Goal: Information Seeking & Learning: Learn about a topic

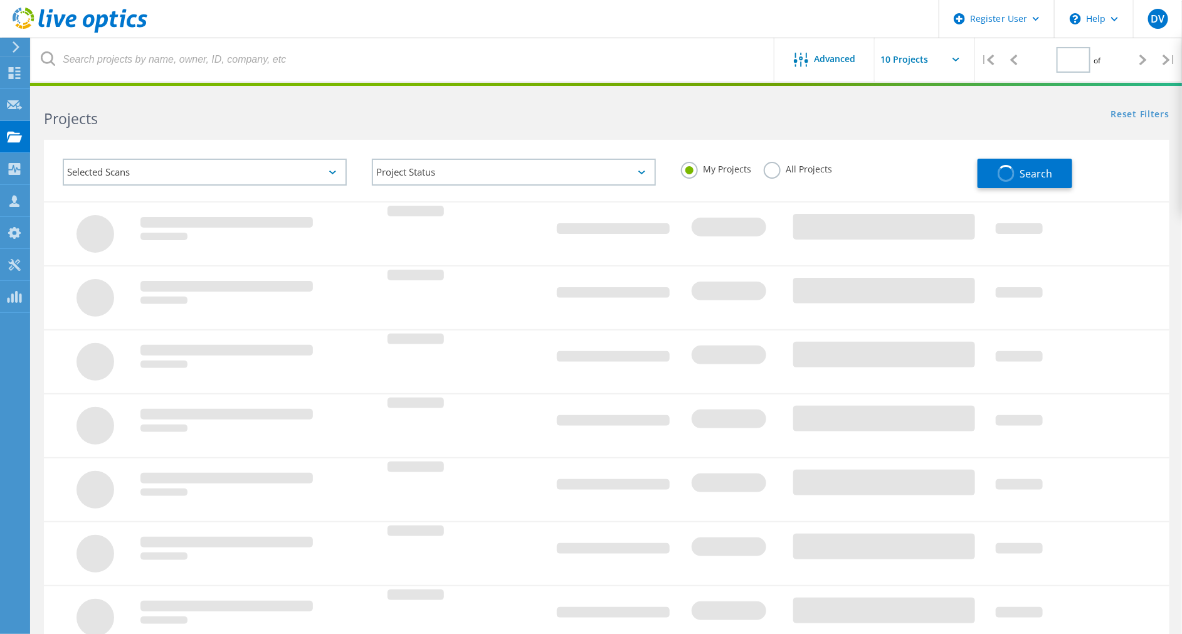
type input "1"
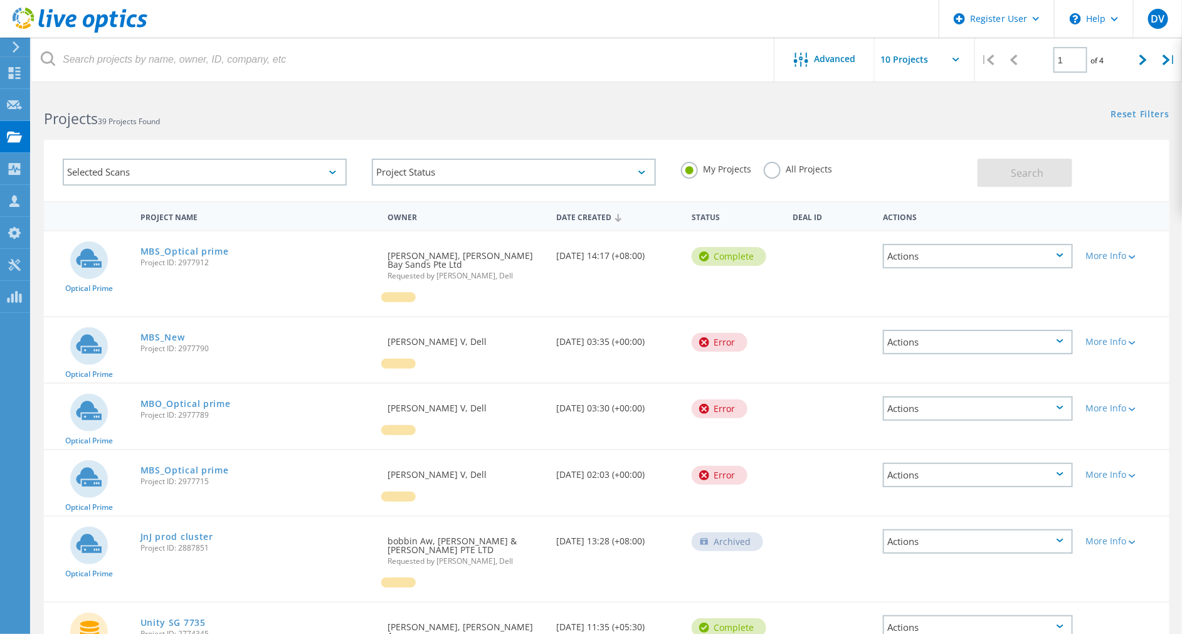
click at [197, 120] on h2 "Projects 39 Projects Found" at bounding box center [319, 118] width 550 height 21
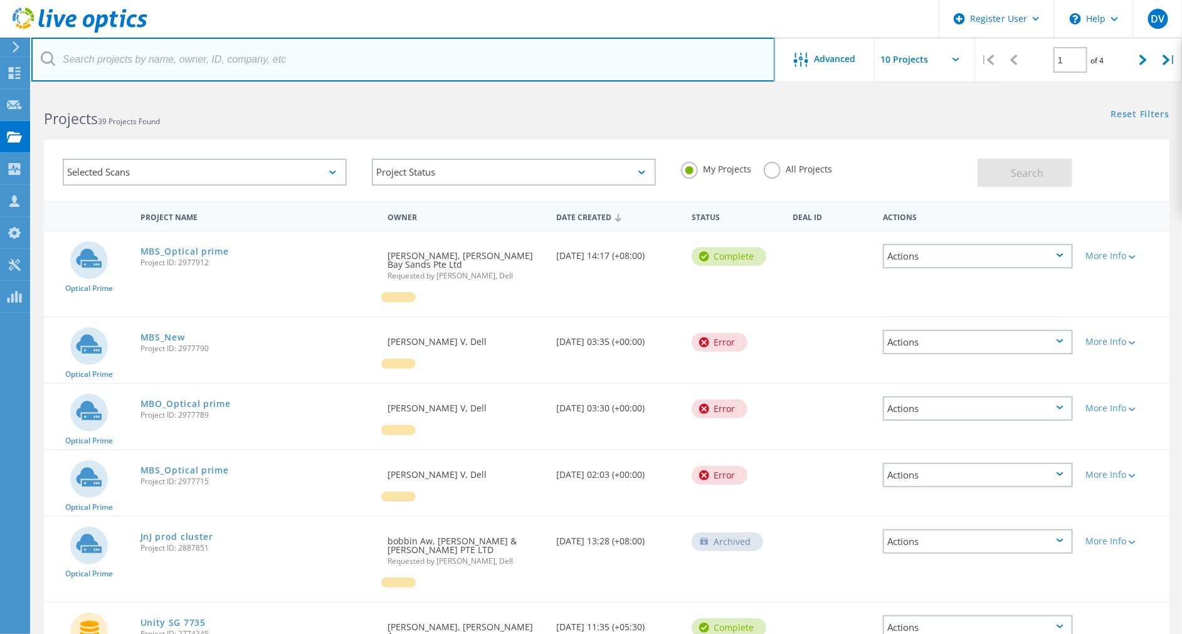
click at [218, 56] on input "text" at bounding box center [403, 60] width 744 height 44
paste input "2268343"
type input "2268343"
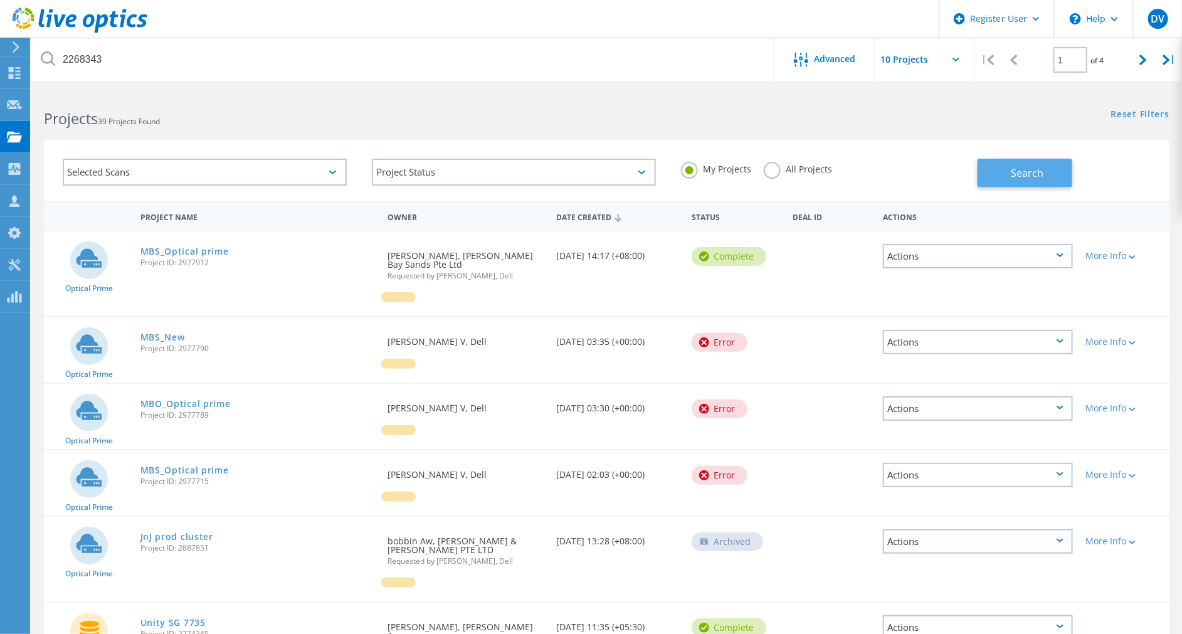
click at [1052, 171] on button "Search" at bounding box center [1025, 173] width 95 height 28
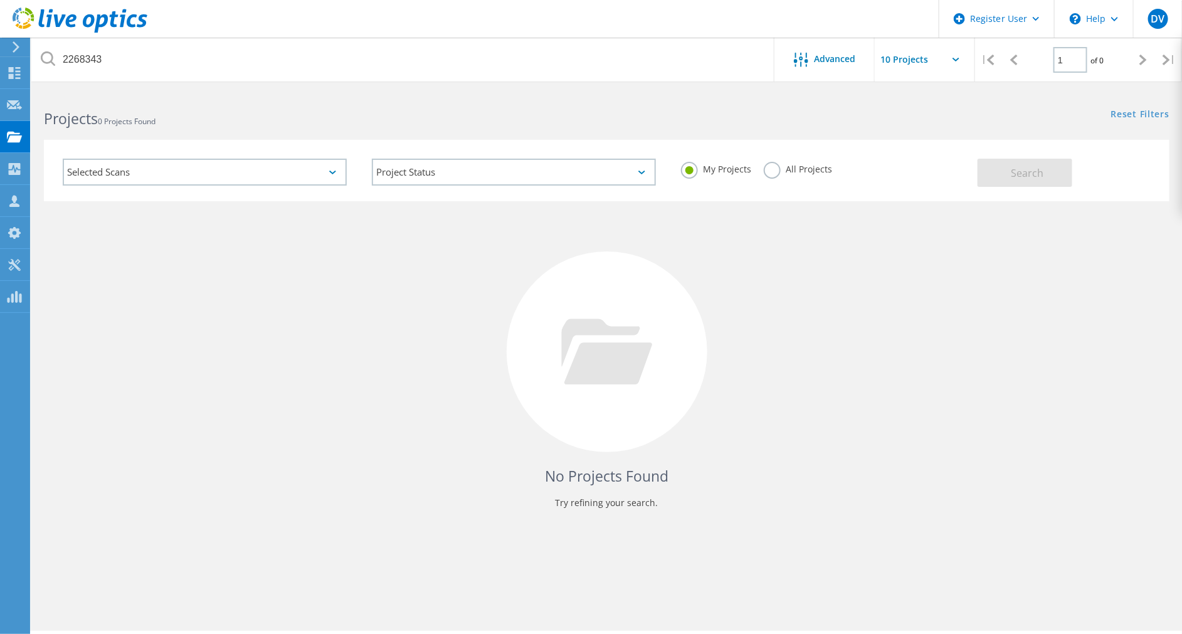
drag, startPoint x: 778, startPoint y: 152, endPoint x: 770, endPoint y: 174, distance: 23.2
click at [770, 174] on div "My Projects All Projects" at bounding box center [822, 169] width 309 height 46
click at [770, 174] on label "All Projects" at bounding box center [798, 168] width 68 height 12
click at [0, 0] on input "All Projects" at bounding box center [0, 0] width 0 height 0
click at [1003, 172] on button "Search" at bounding box center [1025, 173] width 95 height 28
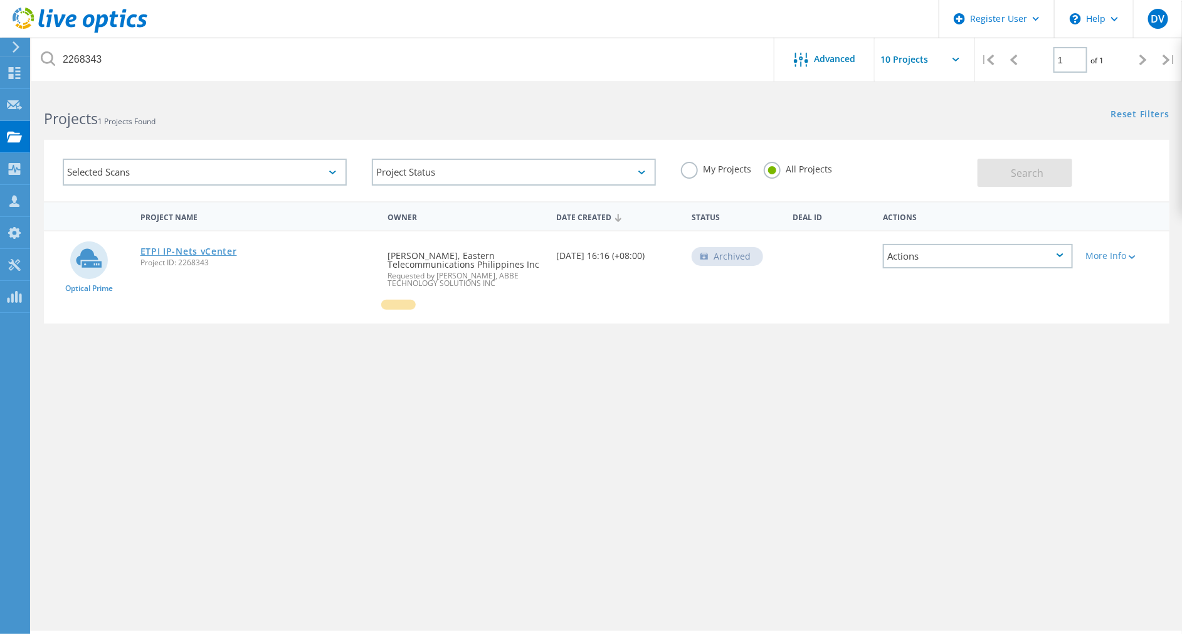
click at [224, 249] on link "ETPI IP-Nets vCenter" at bounding box center [188, 251] width 97 height 9
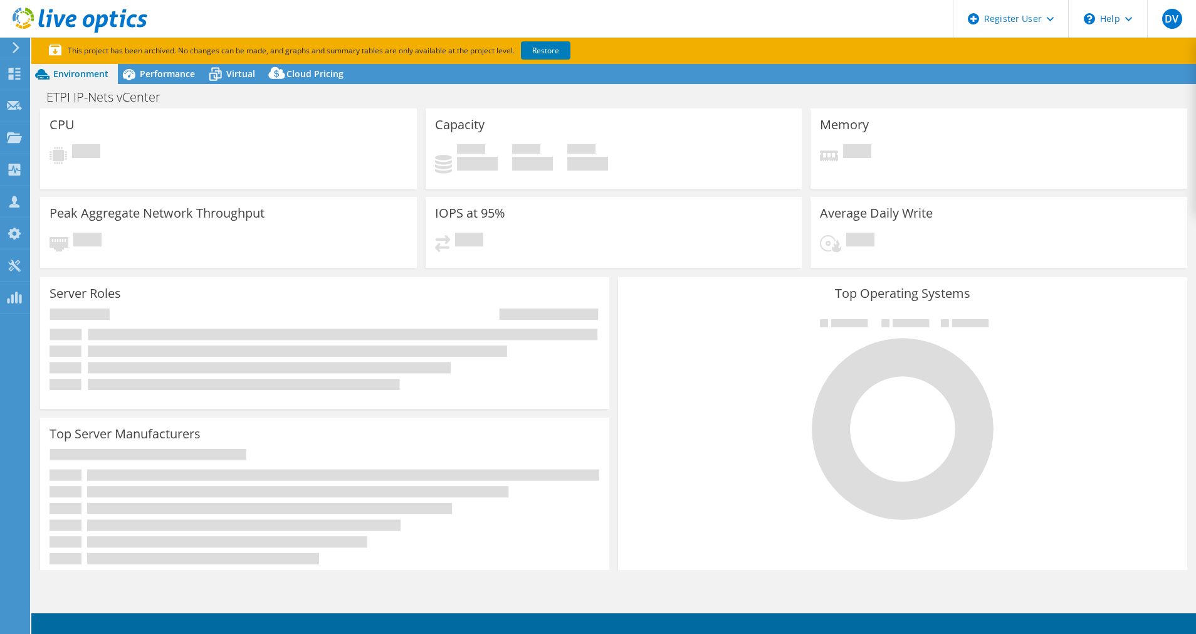
select select "USD"
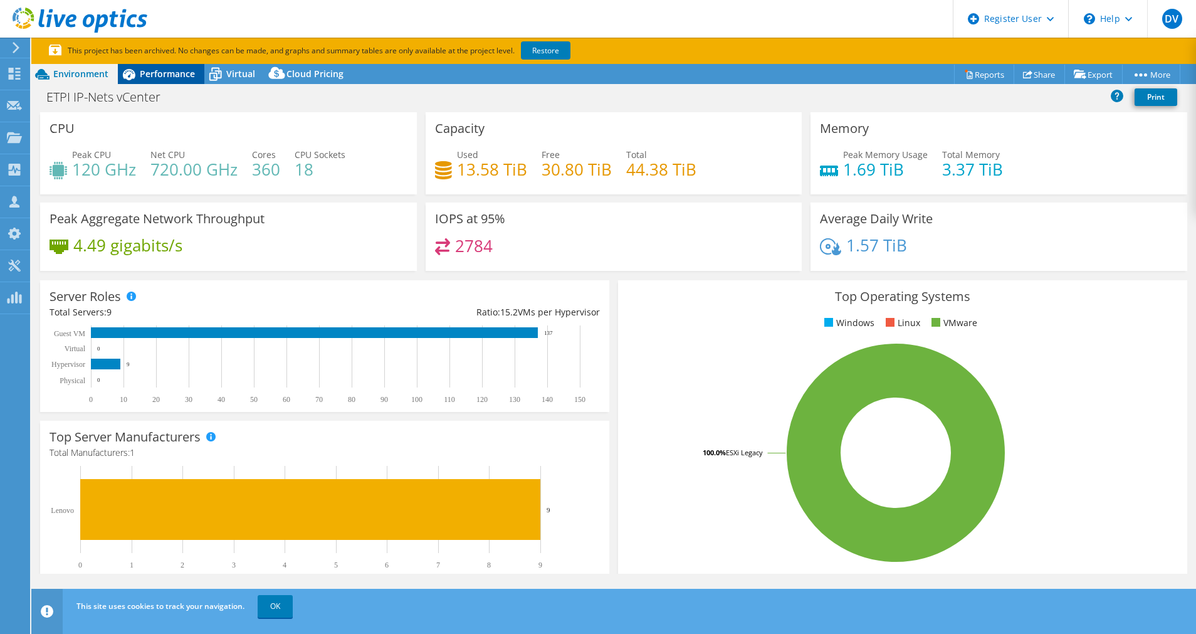
click at [154, 79] on span "Performance" at bounding box center [167, 74] width 55 height 12
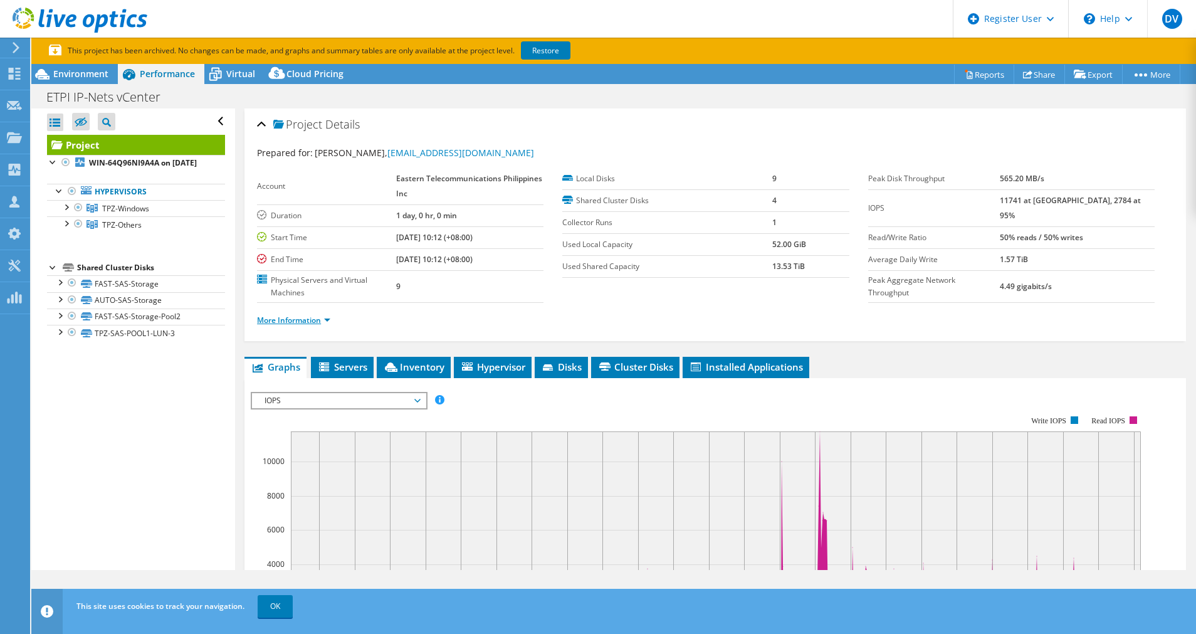
click at [287, 315] on link "More Information" at bounding box center [293, 320] width 73 height 11
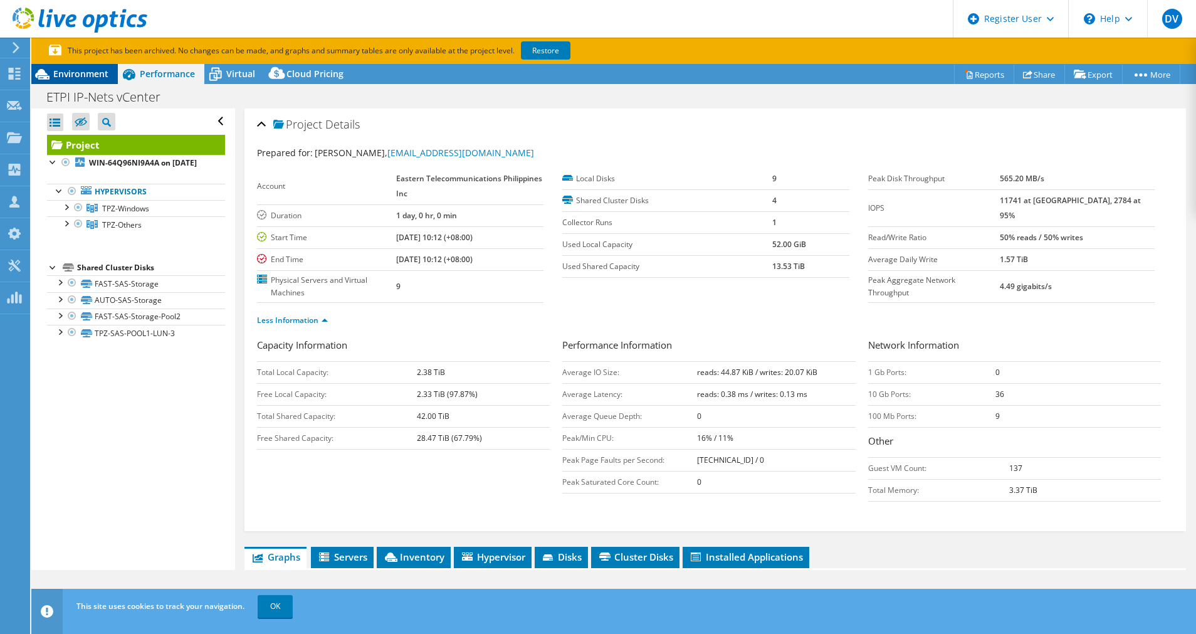
click at [70, 75] on span "Environment" at bounding box center [80, 74] width 55 height 12
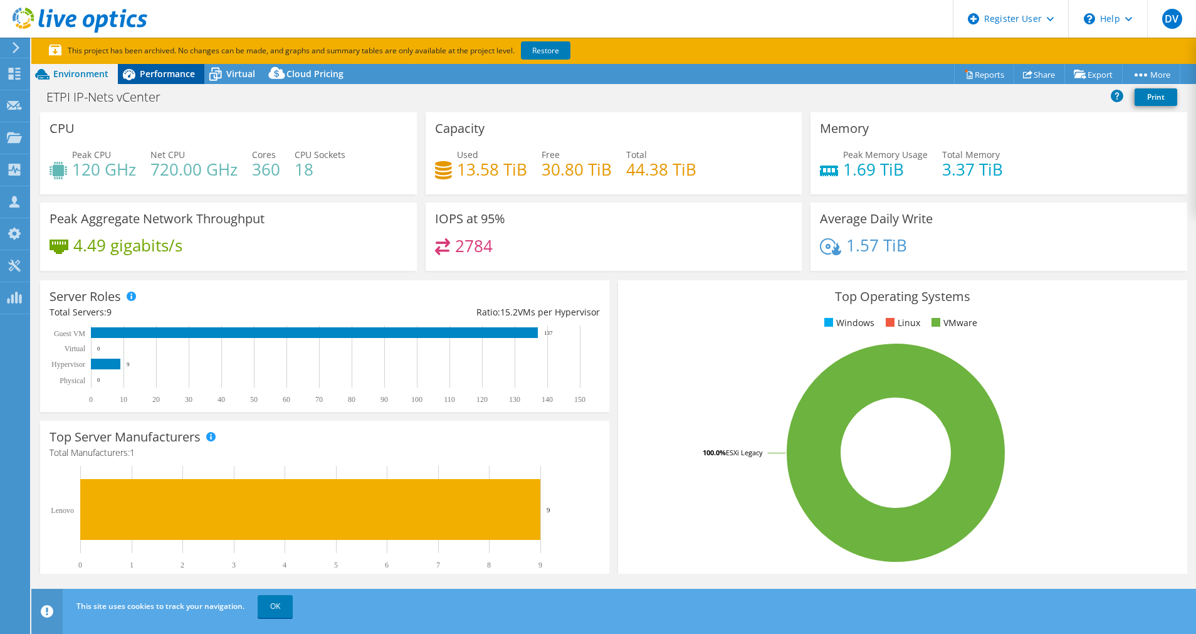
click at [159, 75] on span "Performance" at bounding box center [167, 74] width 55 height 12
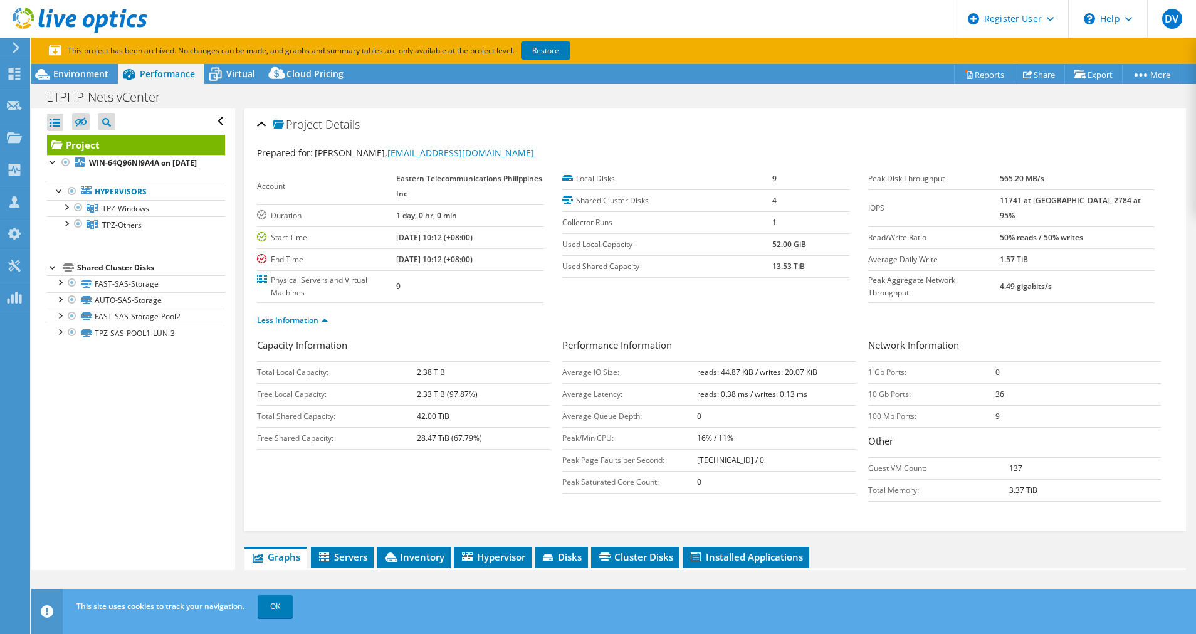
click at [996, 389] on b "36" at bounding box center [1000, 394] width 9 height 11
click at [956, 535] on div "Project Details Prepared for: Geronimo Santos, SantosGH@etpi.com.ph Account Eas…" at bounding box center [715, 591] width 961 height 966
click at [996, 393] on b "36" at bounding box center [1000, 394] width 9 height 11
click at [996, 394] on b "36" at bounding box center [1000, 394] width 9 height 11
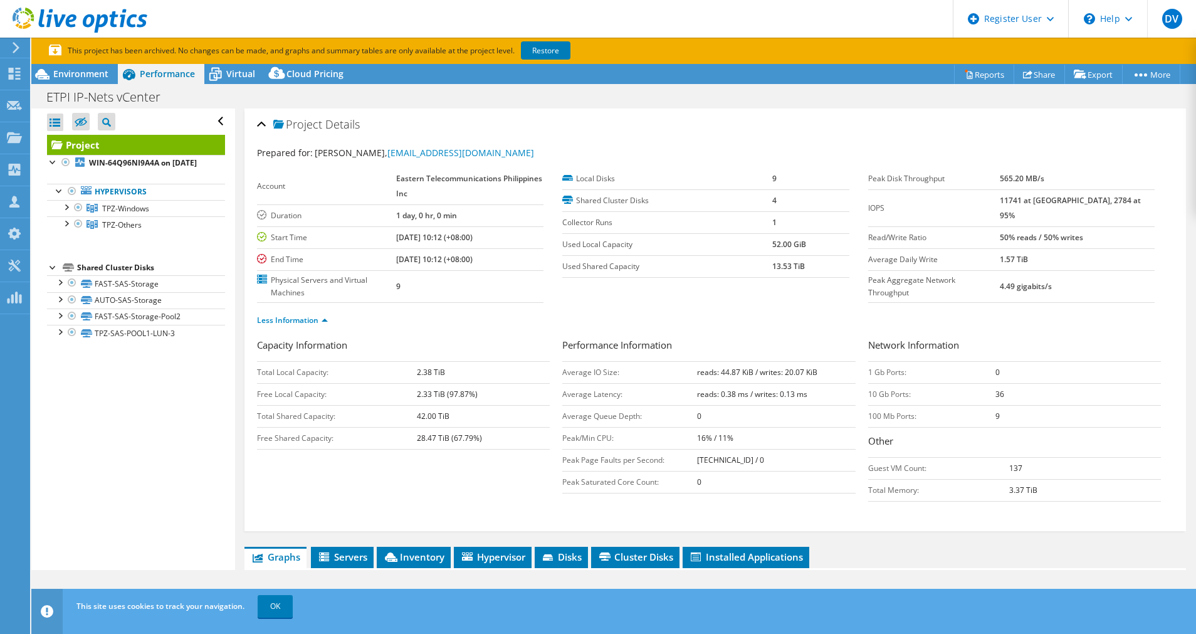
drag, startPoint x: 988, startPoint y: 394, endPoint x: 952, endPoint y: 496, distance: 107.5
click at [954, 498] on td "Total Memory:" at bounding box center [938, 490] width 141 height 22
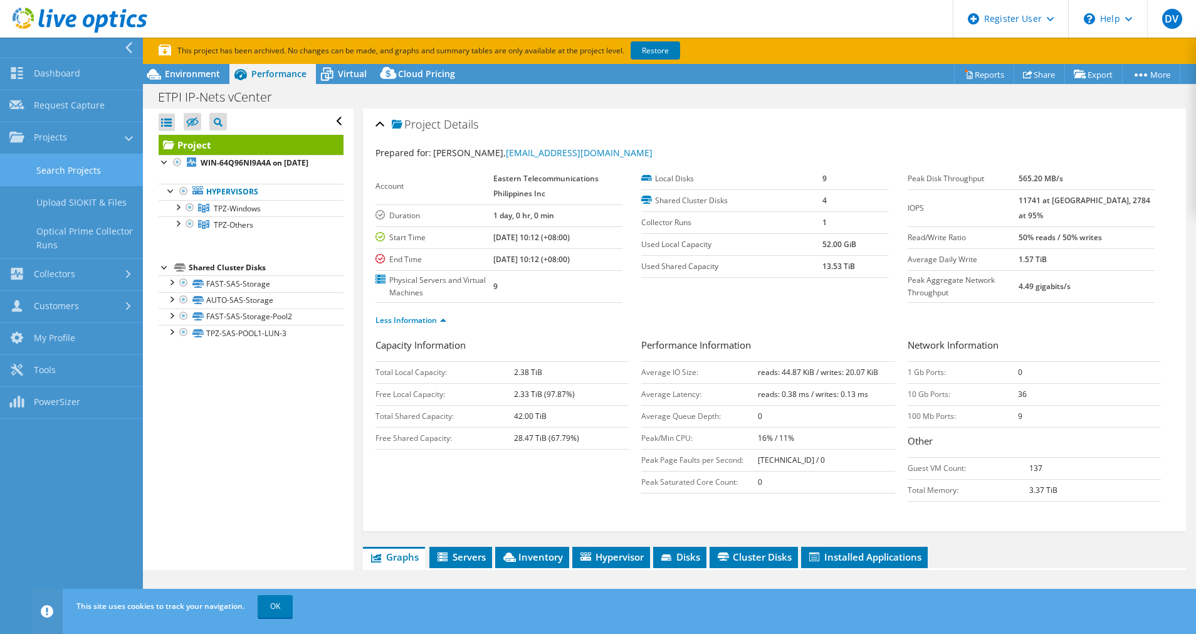
click at [73, 178] on link "Search Projects" at bounding box center [71, 170] width 143 height 32
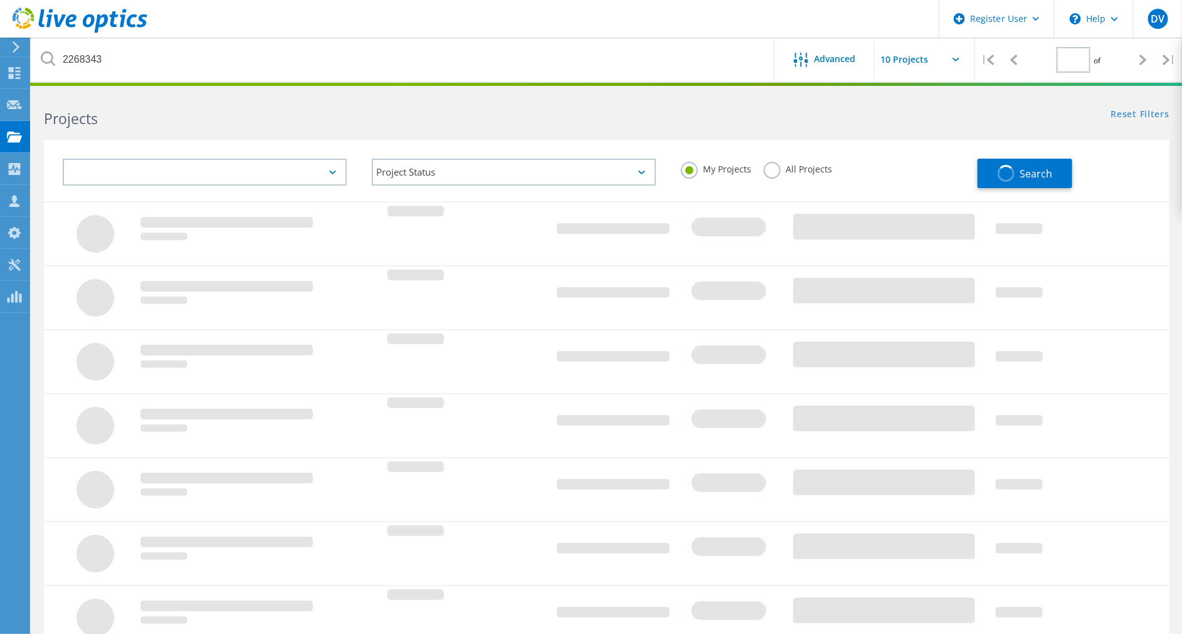
type input "1"
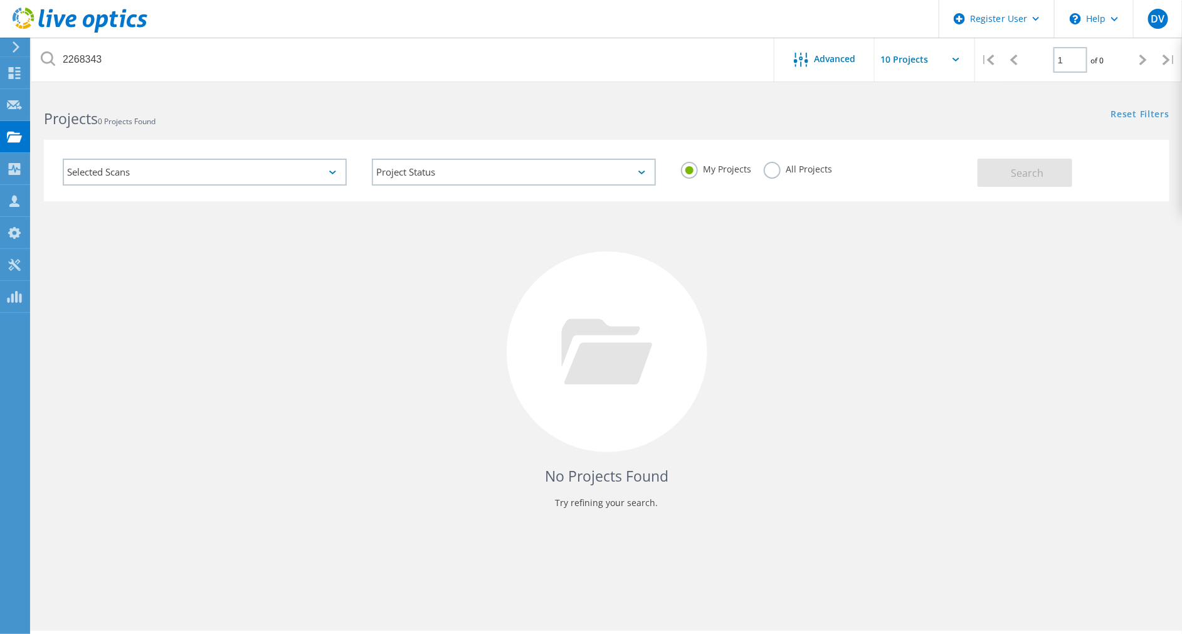
drag, startPoint x: 777, startPoint y: 161, endPoint x: 776, endPoint y: 171, distance: 10.7
click at [777, 161] on div "My Projects All Projects" at bounding box center [822, 169] width 309 height 46
click at [776, 171] on label "All Projects" at bounding box center [798, 168] width 68 height 12
click at [0, 0] on input "All Projects" at bounding box center [0, 0] width 0 height 0
click at [680, 169] on div "My Projects All Projects" at bounding box center [822, 169] width 309 height 46
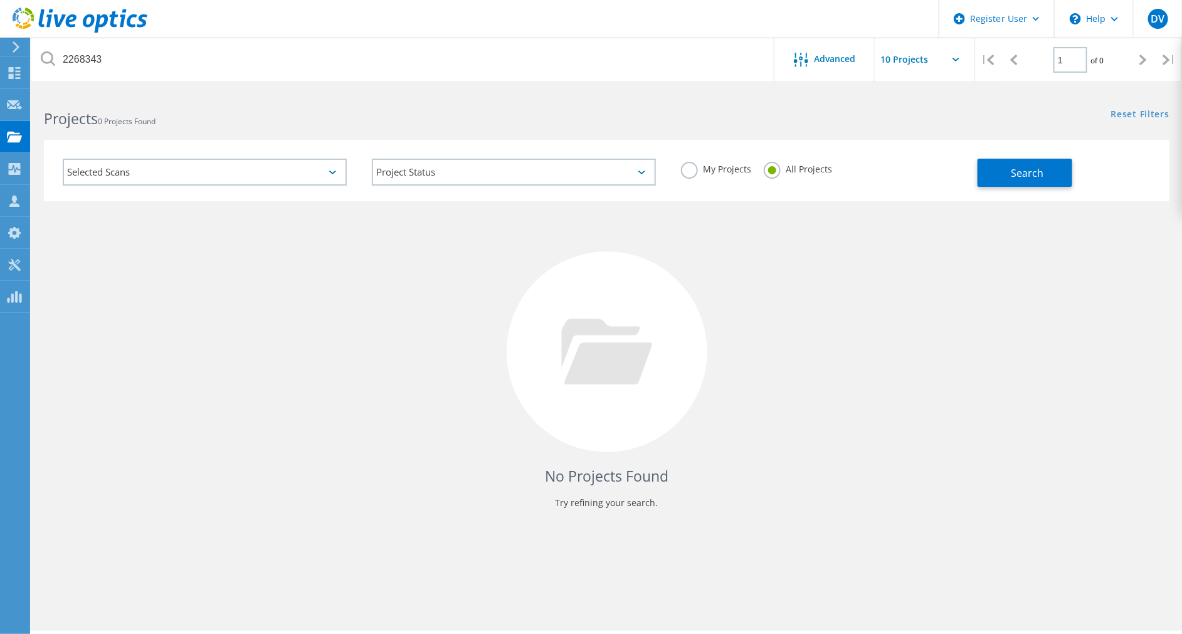
click at [684, 169] on label "My Projects" at bounding box center [716, 168] width 70 height 12
click at [0, 0] on input "My Projects" at bounding box center [0, 0] width 0 height 0
click at [991, 241] on div "No Projects Found Try refining your search." at bounding box center [607, 363] width 1126 height 324
click at [653, 349] on div at bounding box center [607, 351] width 201 height 201
click at [258, 159] on div "Selected Scans" at bounding box center [205, 172] width 284 height 27
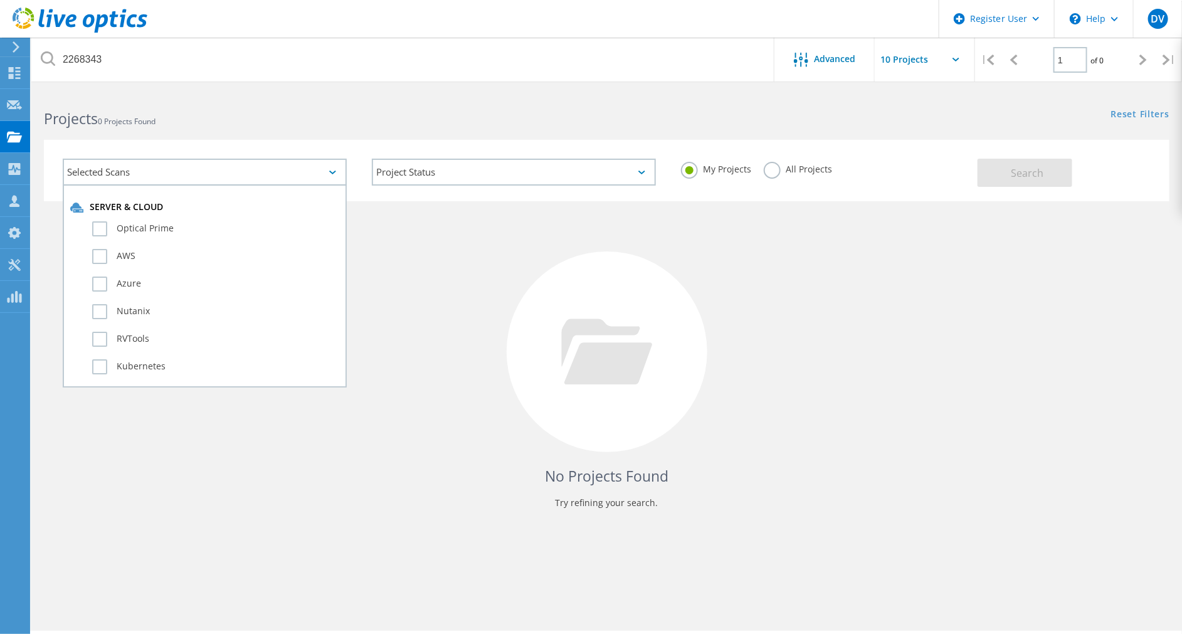
click at [302, 105] on div "Projects 0 Projects Found" at bounding box center [318, 107] width 575 height 33
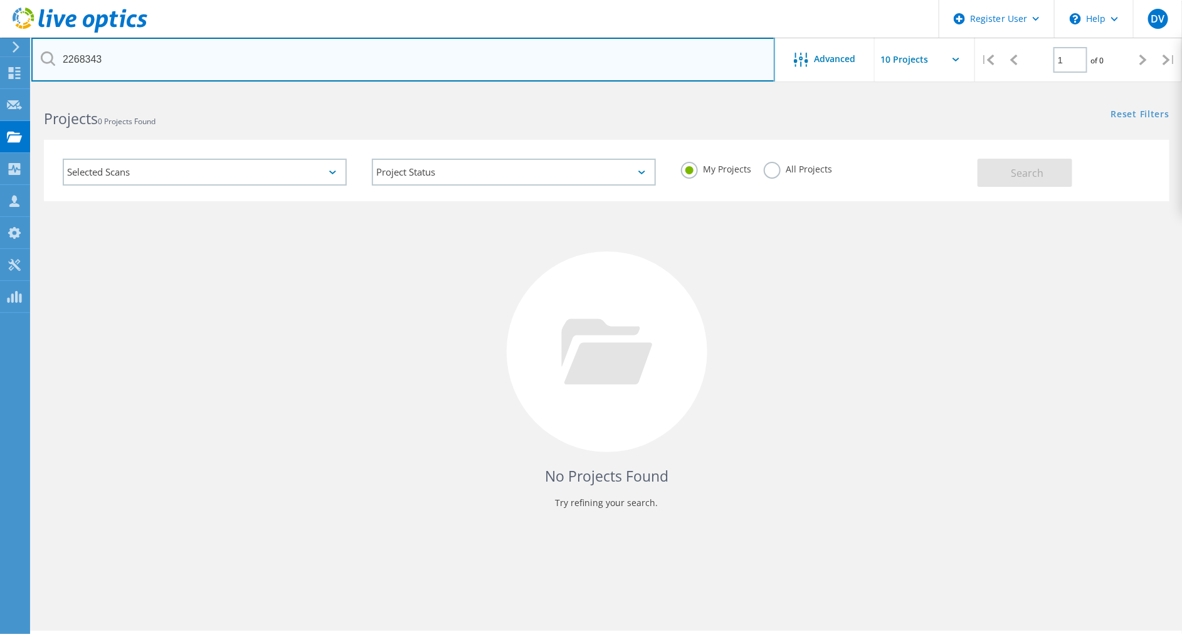
click at [309, 73] on input "2268343" at bounding box center [403, 60] width 744 height 44
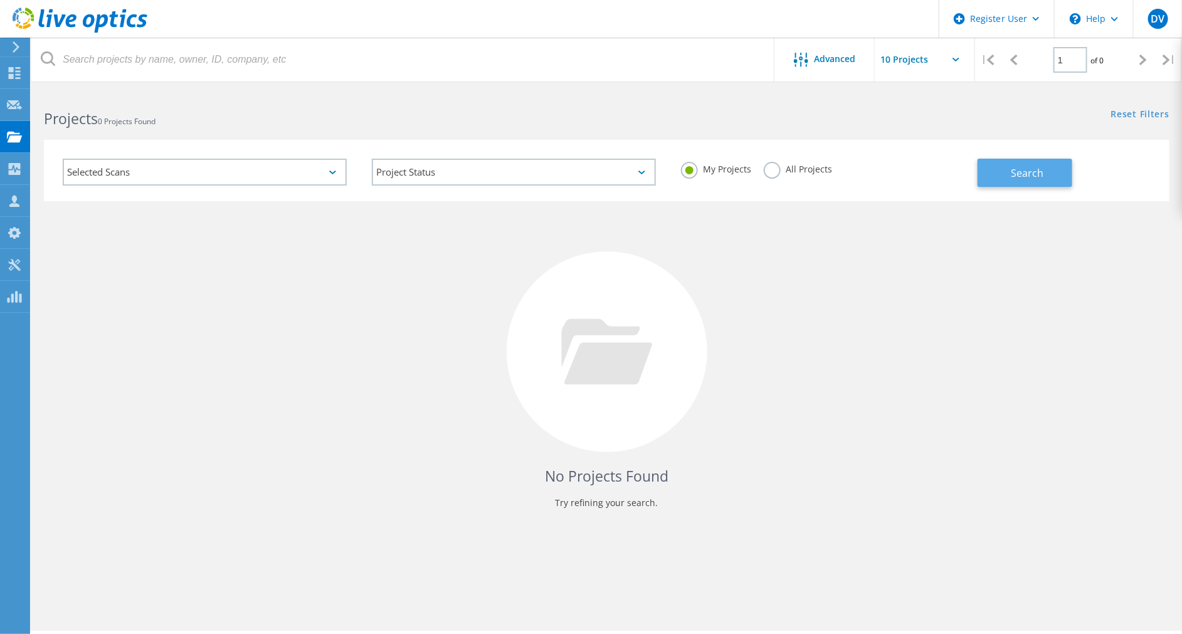
drag, startPoint x: 1032, startPoint y: 138, endPoint x: 1029, endPoint y: 174, distance: 36.5
click at [1030, 172] on div "Selected Scans Project Status In Progress Complete Published Anonymous Archived…" at bounding box center [606, 162] width 1151 height 77
click at [1027, 171] on span "Search" at bounding box center [1027, 173] width 33 height 14
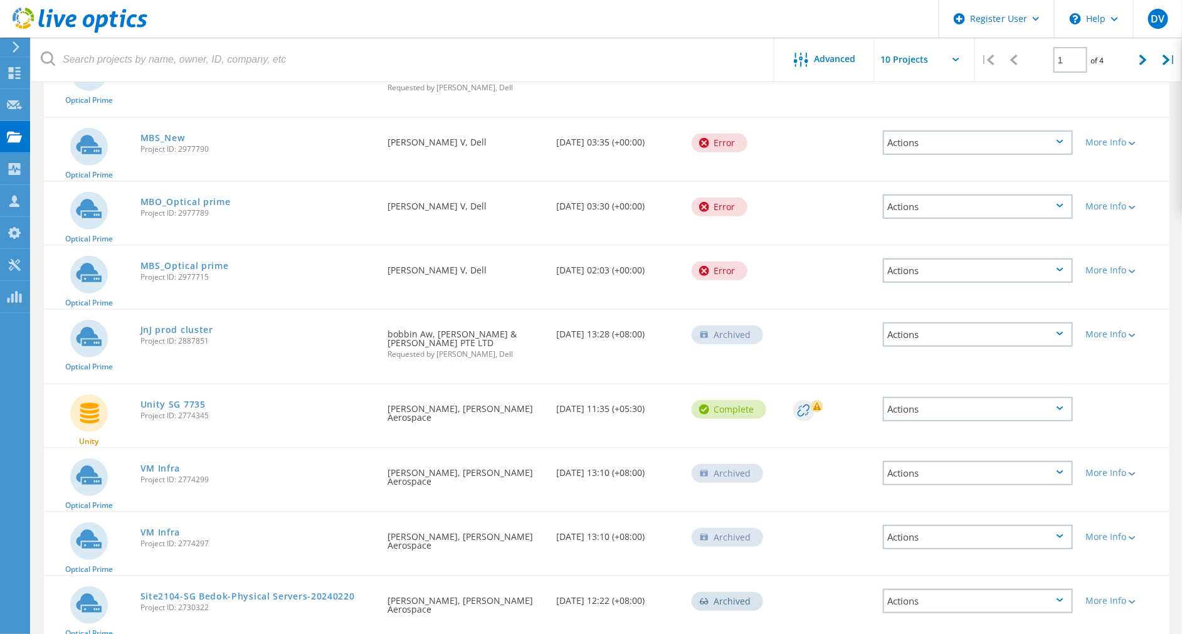
scroll to position [282, 0]
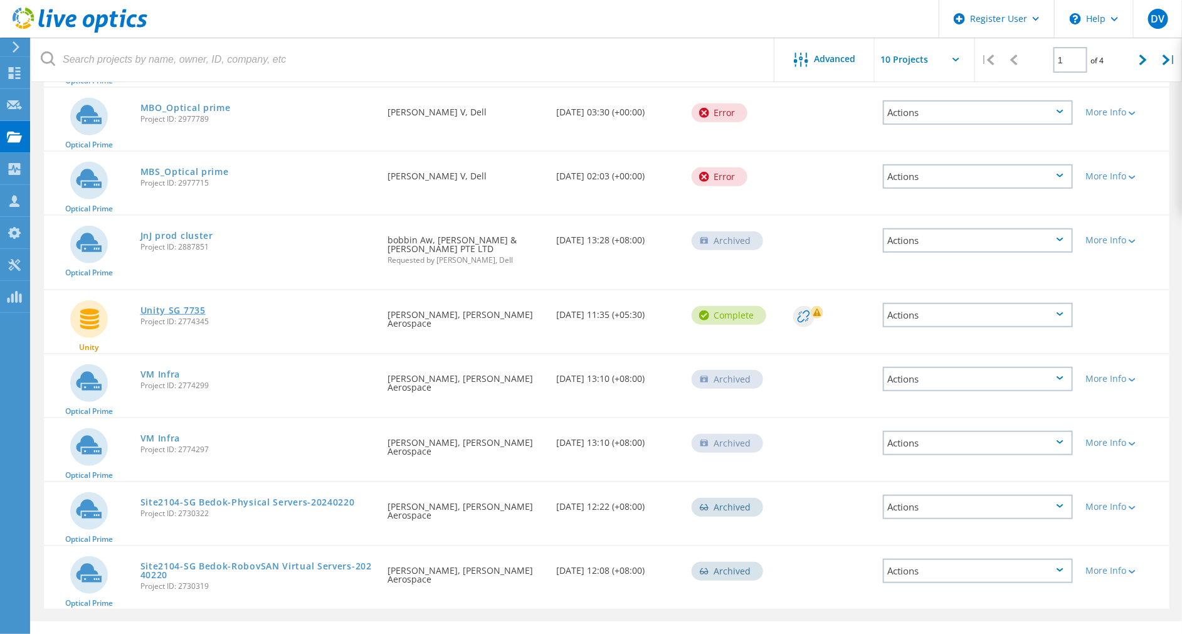
click at [199, 306] on link "Unity SG 7735" at bounding box center [172, 310] width 65 height 9
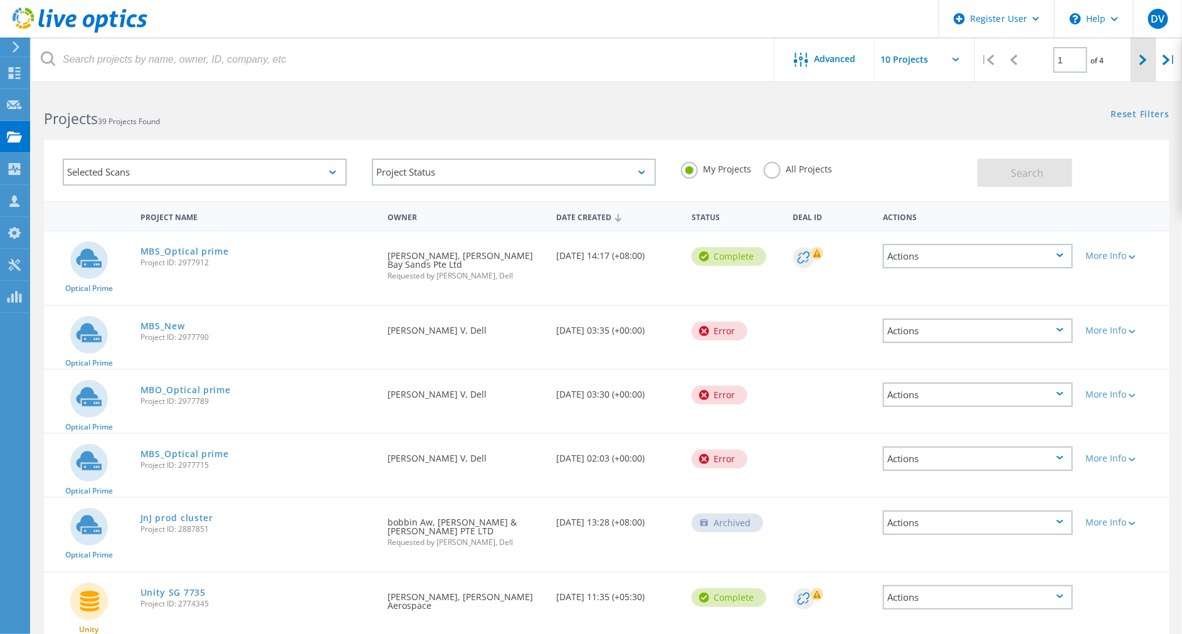
click at [1146, 51] on div at bounding box center [1144, 60] width 26 height 45
type input "2"
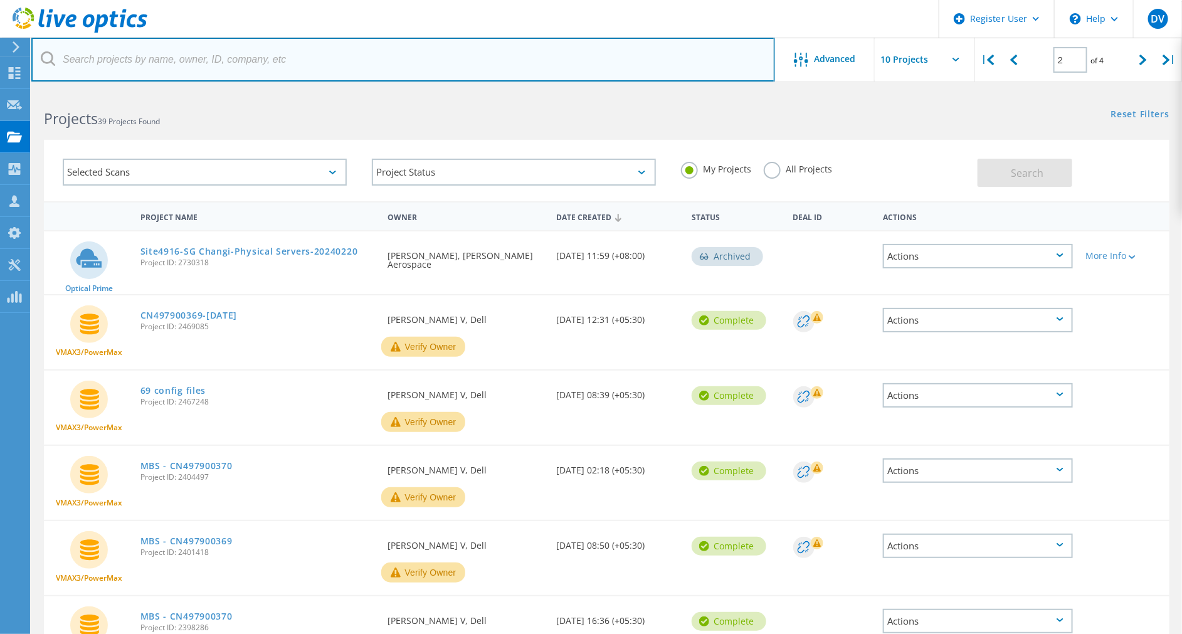
drag, startPoint x: 156, startPoint y: 58, endPoint x: 166, endPoint y: 54, distance: 10.7
click at [156, 58] on input "text" at bounding box center [403, 60] width 744 height 44
paste input "2268343"
type input "2268343"
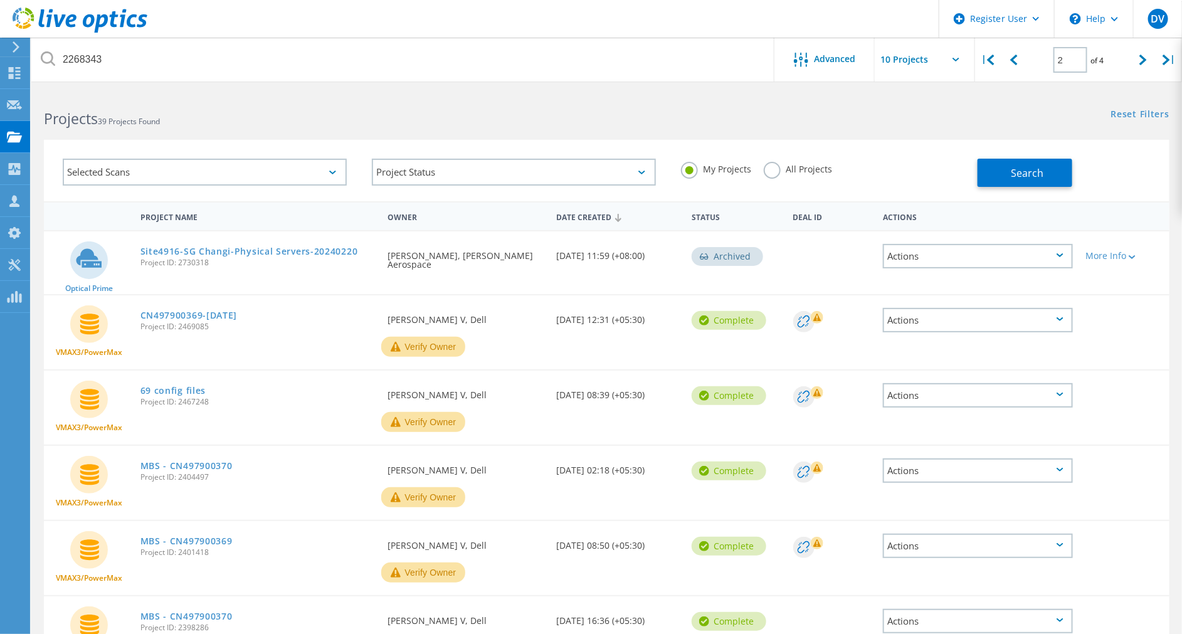
click at [778, 176] on div "All Projects" at bounding box center [798, 171] width 68 height 18
click at [759, 169] on div "My Projects All Projects" at bounding box center [822, 169] width 309 height 46
click at [769, 170] on label "All Projects" at bounding box center [798, 168] width 68 height 12
click at [0, 0] on input "All Projects" at bounding box center [0, 0] width 0 height 0
click at [1036, 164] on button "Search" at bounding box center [1025, 173] width 95 height 28
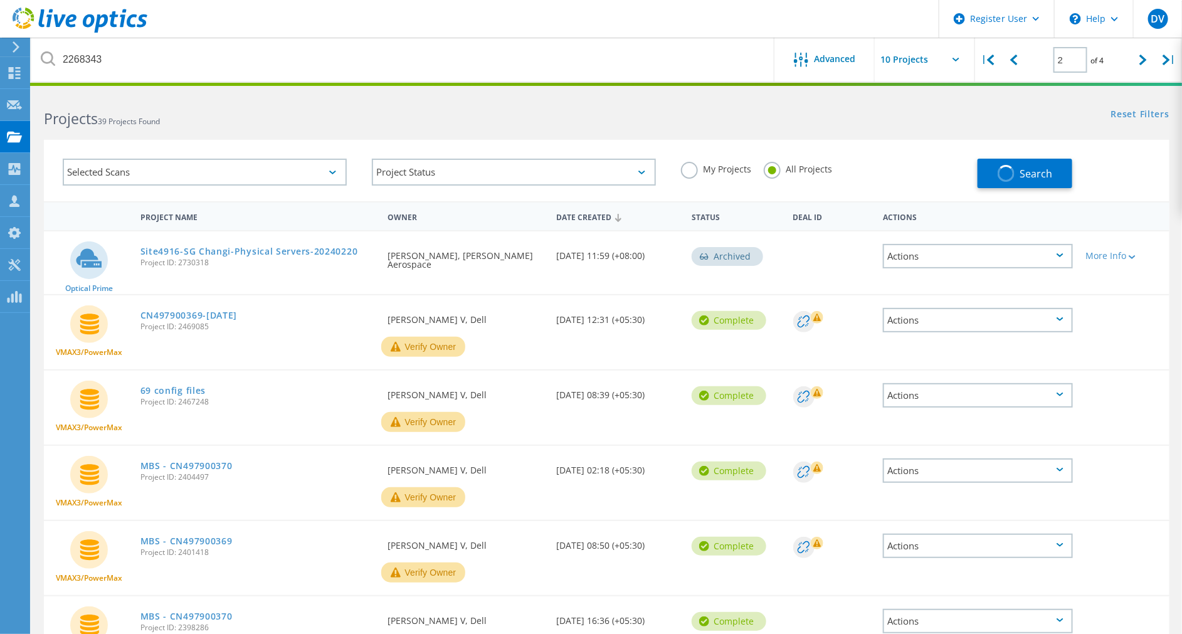
type input "1"
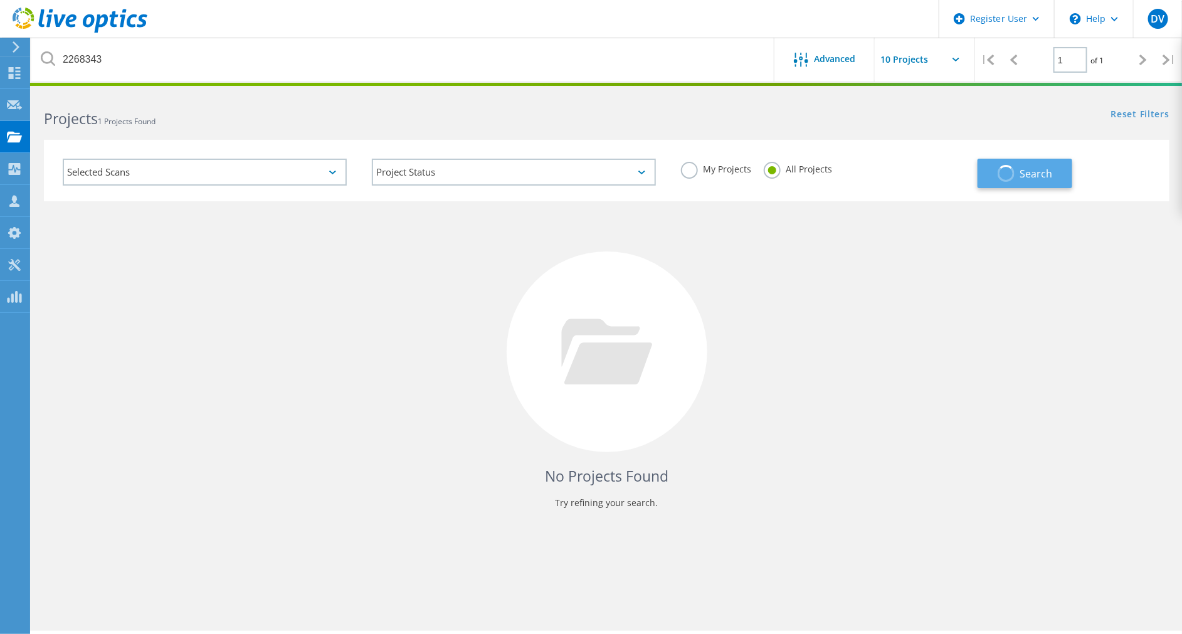
click at [1036, 176] on span "Search" at bounding box center [1036, 174] width 33 height 14
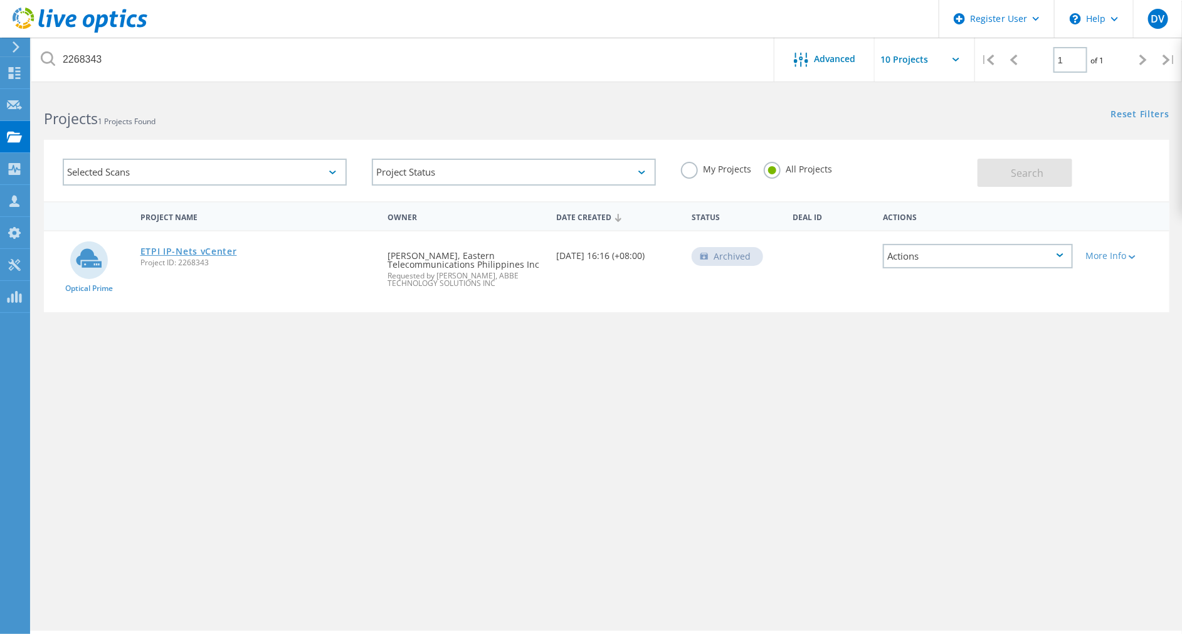
click at [215, 252] on link "ETPI IP-Nets vCenter" at bounding box center [188, 251] width 97 height 9
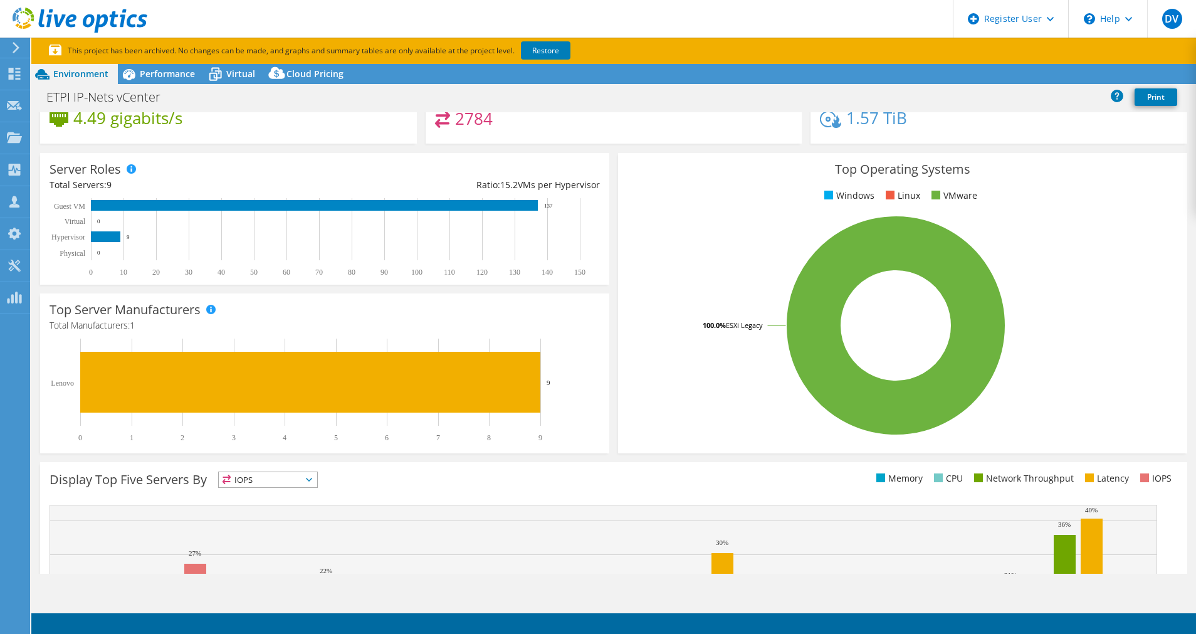
select select "USD"
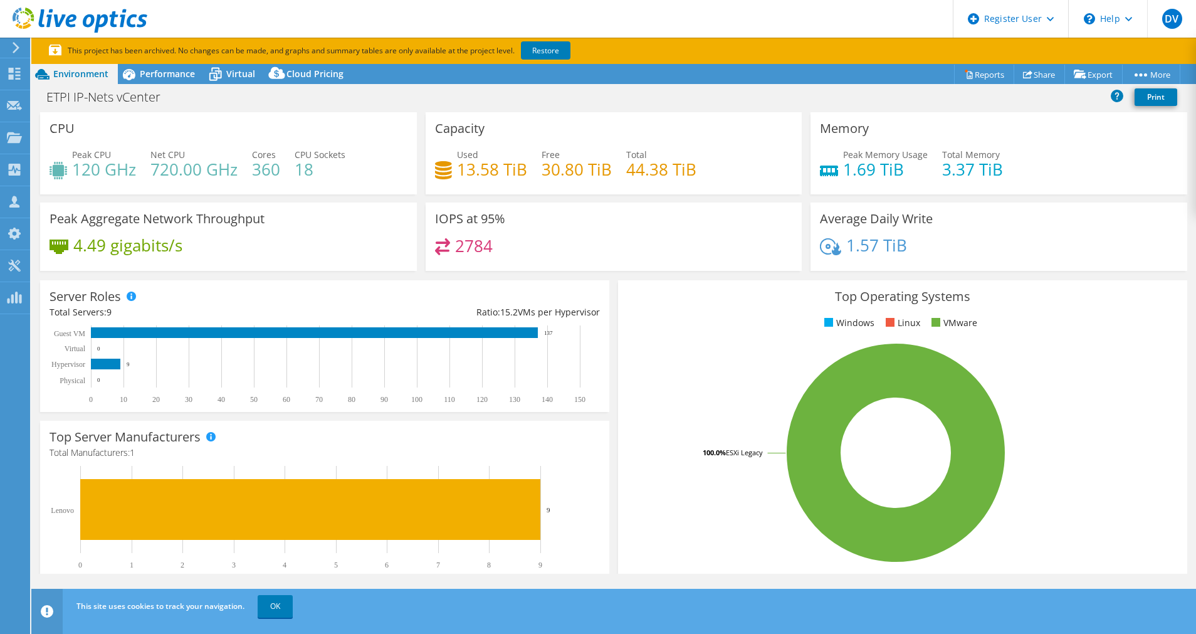
click at [461, 165] on h4 "13.58 TiB" at bounding box center [492, 169] width 70 height 14
click at [460, 181] on div "Used 13.58 TiB Free 30.80 TiB Total 44.38 TiB" at bounding box center [614, 168] width 358 height 41
click at [483, 169] on h4 "13.58 TiB" at bounding box center [492, 169] width 70 height 14
click at [483, 171] on h4 "13.58 TiB" at bounding box center [492, 169] width 70 height 14
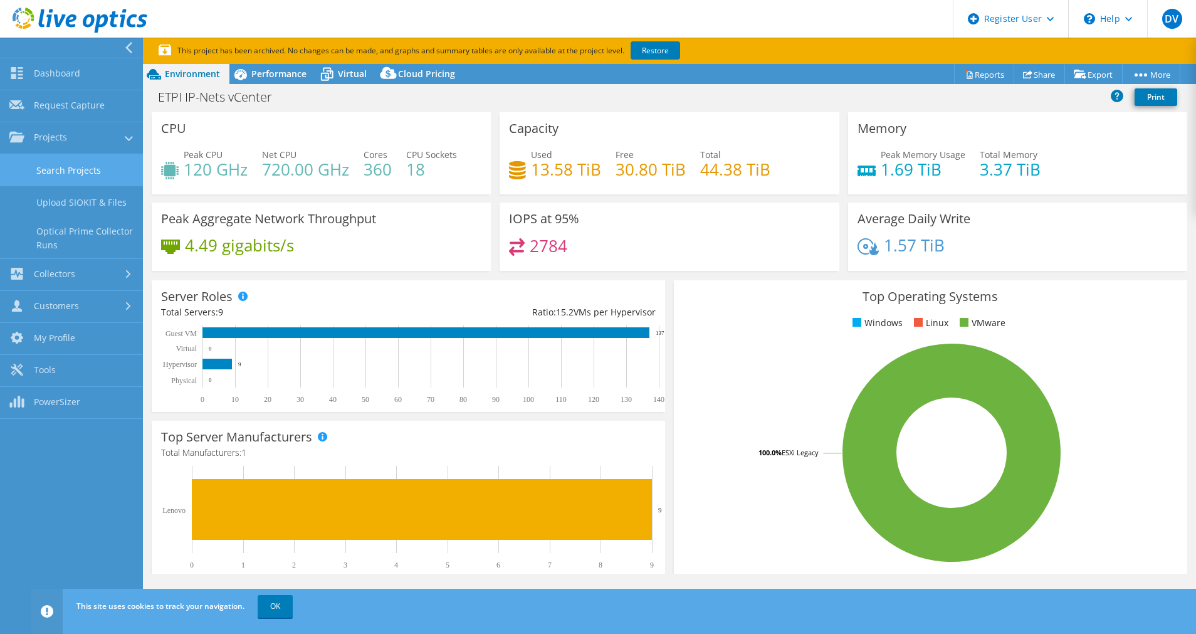
click at [93, 177] on link "Search Projects" at bounding box center [71, 170] width 143 height 32
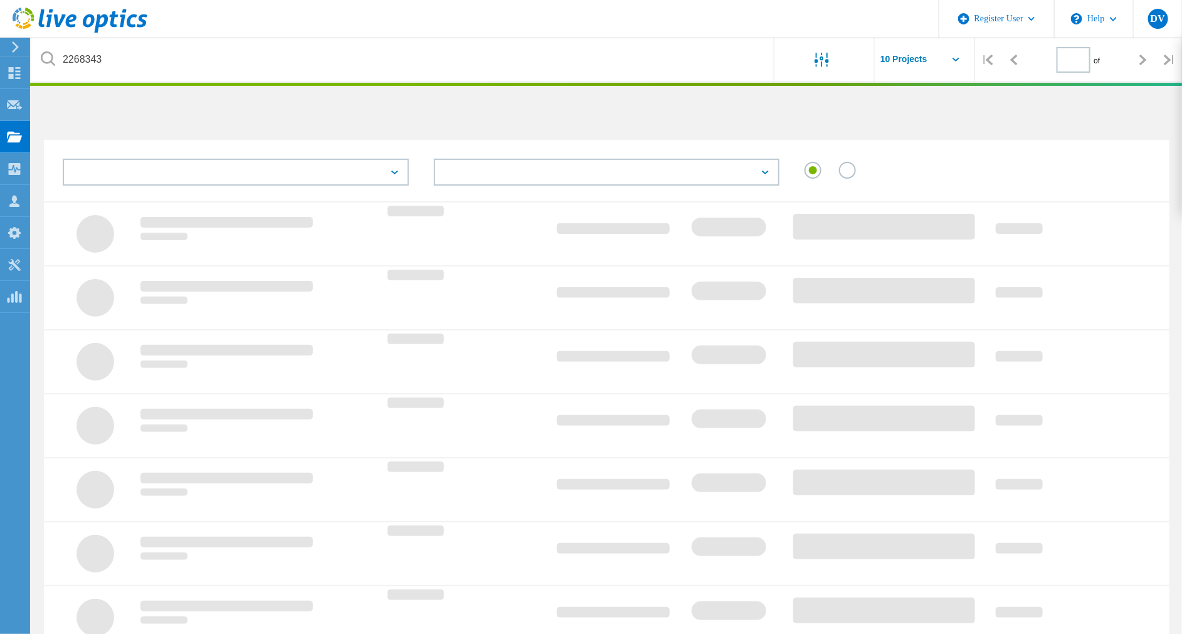
type input "1"
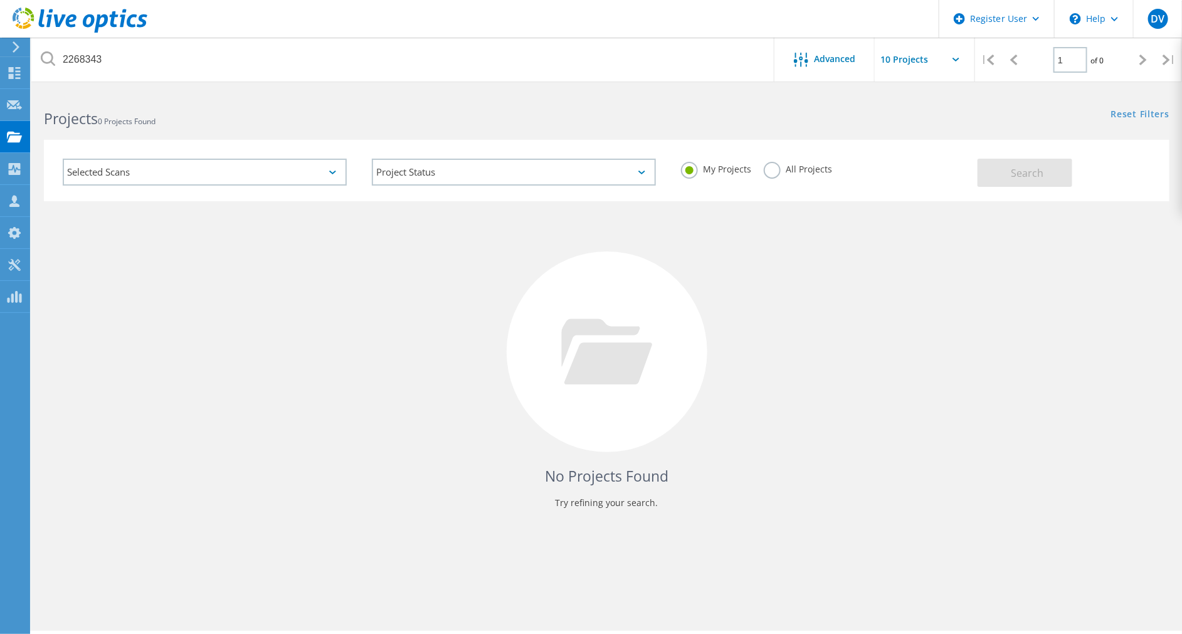
click at [767, 169] on label "All Projects" at bounding box center [798, 168] width 68 height 12
click at [0, 0] on input "All Projects" at bounding box center [0, 0] width 0 height 0
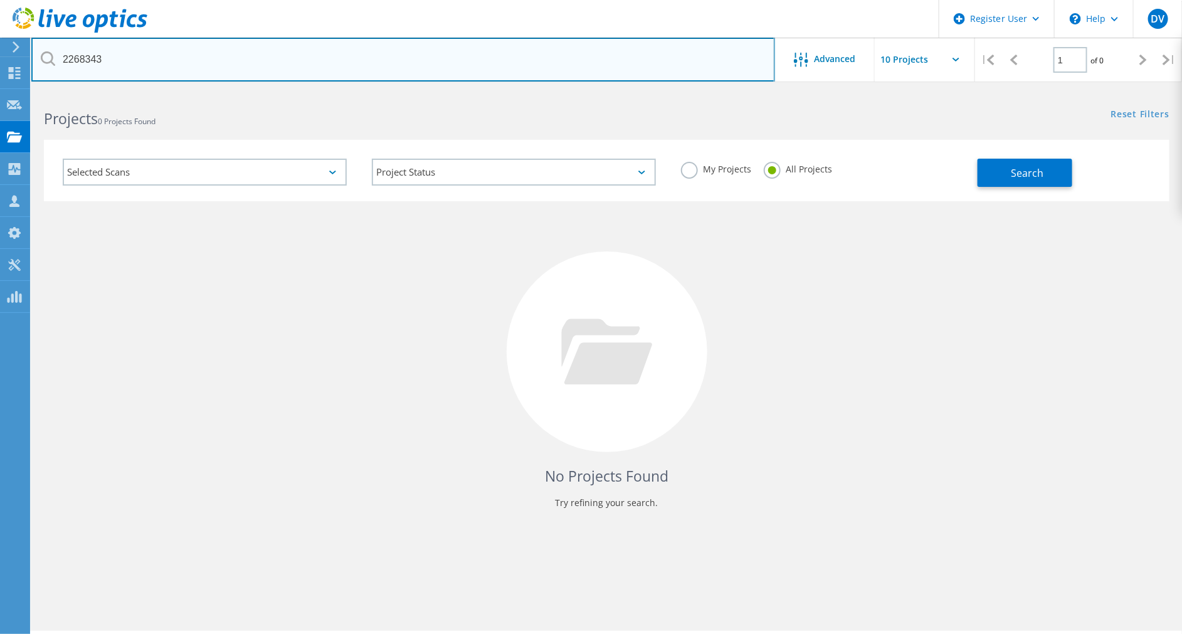
click at [181, 53] on input "2268343" at bounding box center [403, 60] width 744 height 44
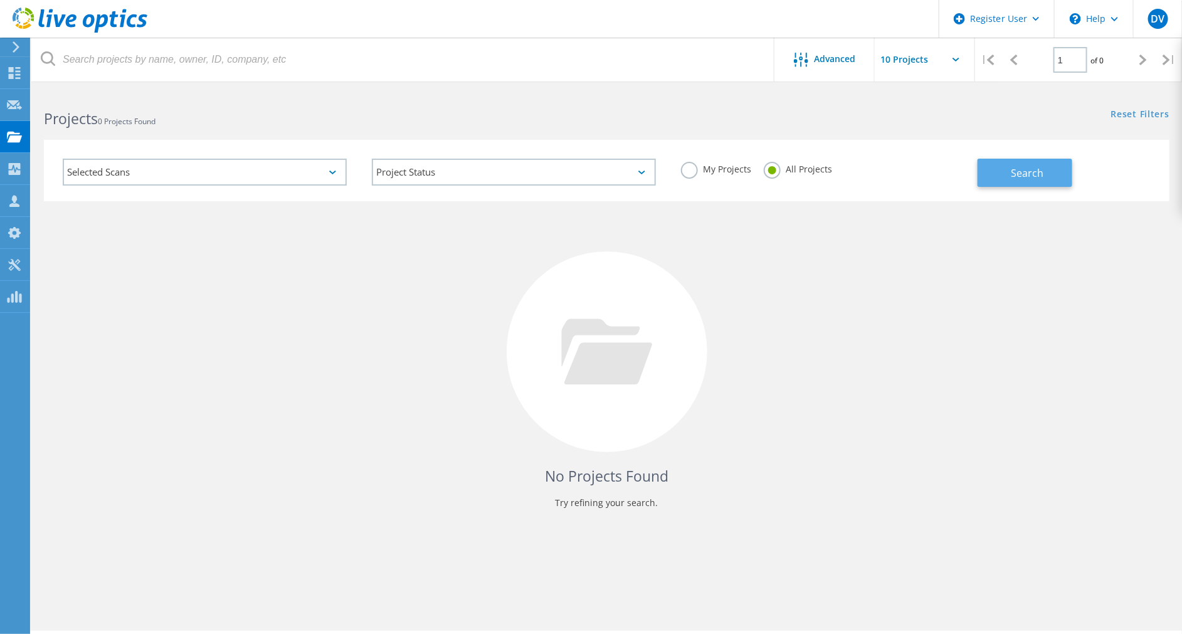
click at [989, 170] on button "Search" at bounding box center [1025, 173] width 95 height 28
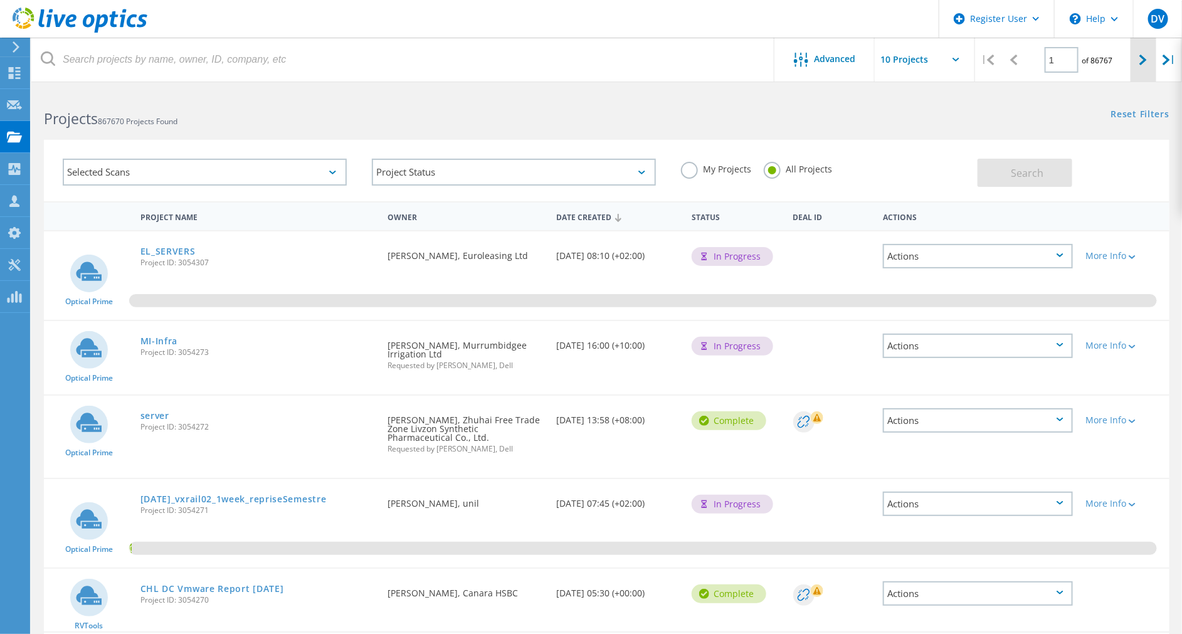
click at [1146, 57] on icon at bounding box center [1143, 60] width 8 height 11
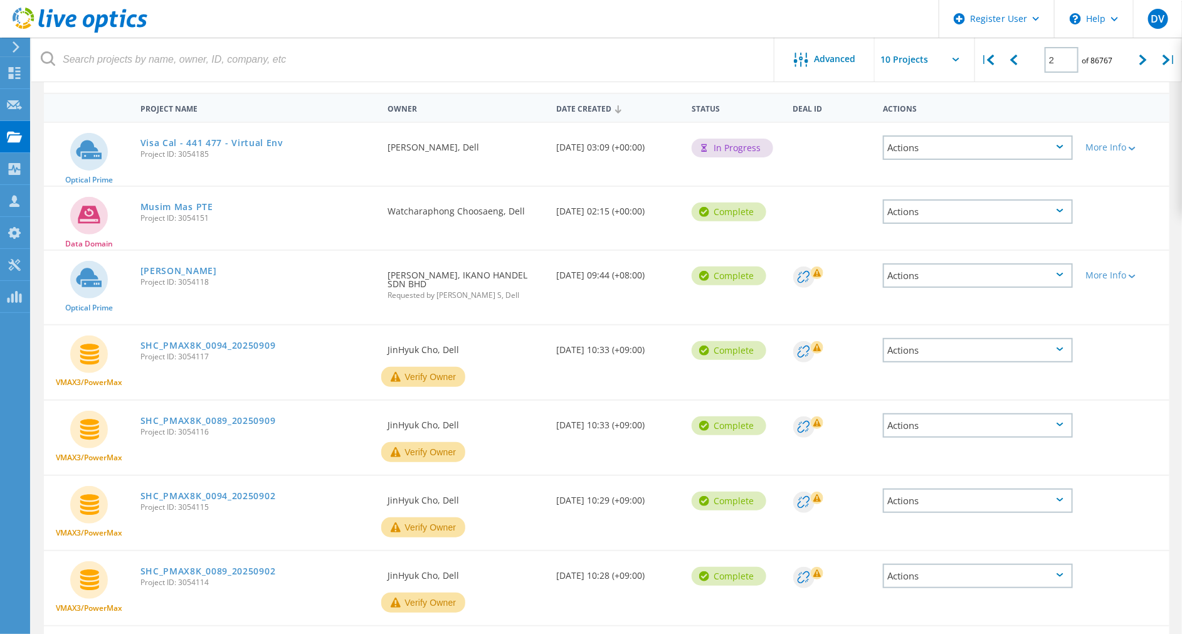
scroll to position [43, 0]
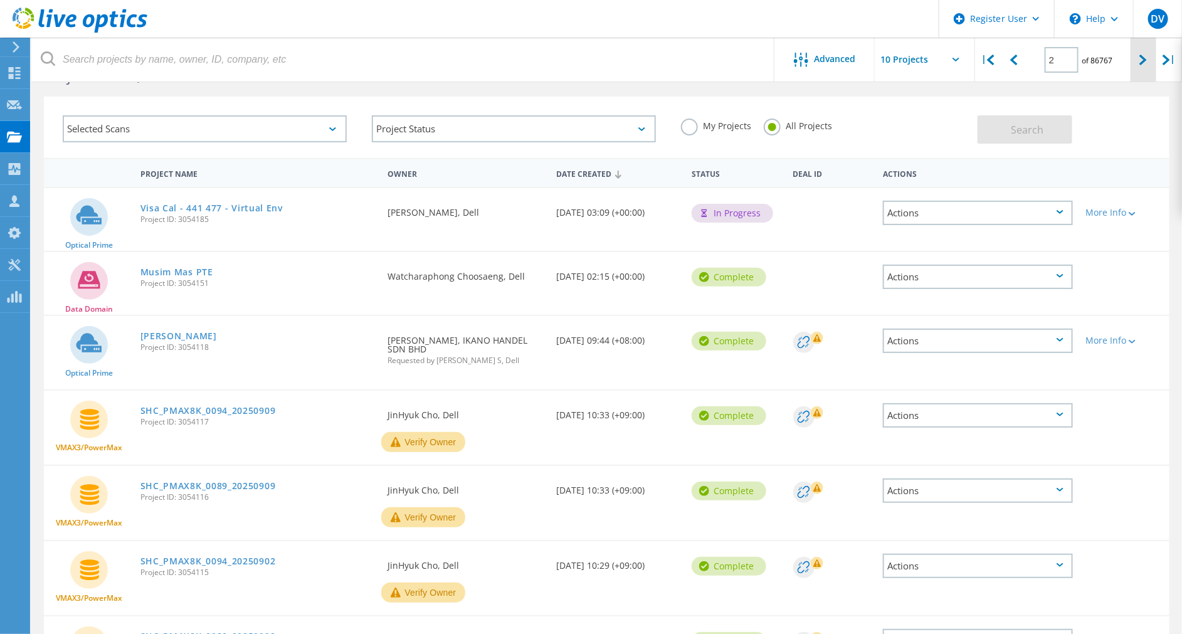
click at [1141, 63] on icon at bounding box center [1143, 60] width 8 height 11
type input "3"
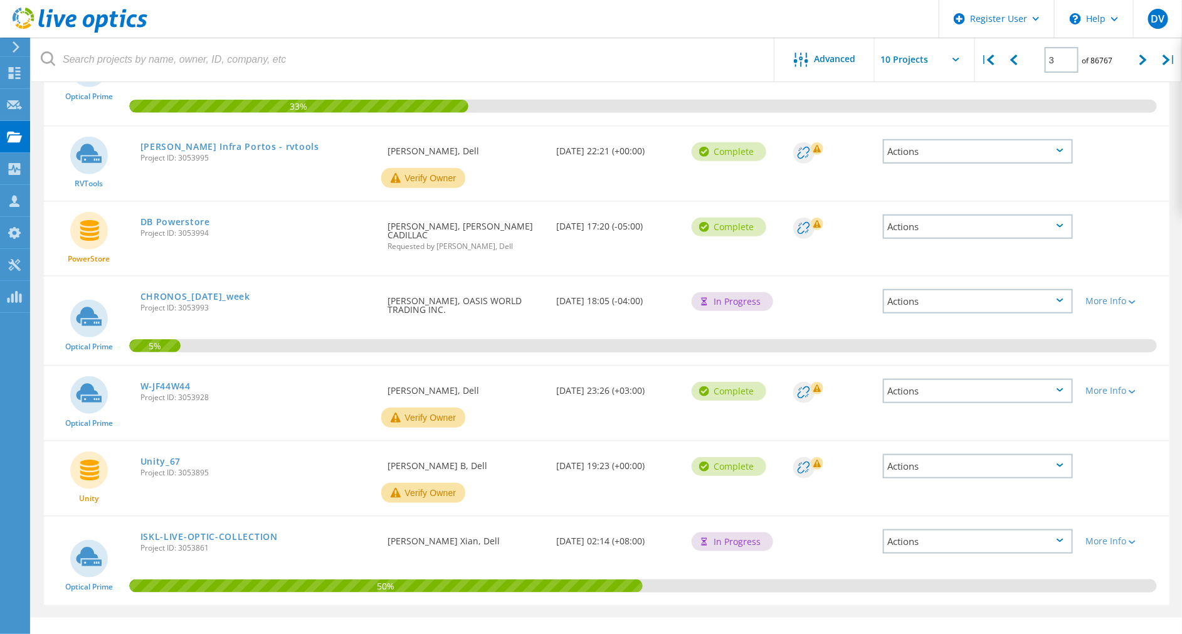
scroll to position [303, 0]
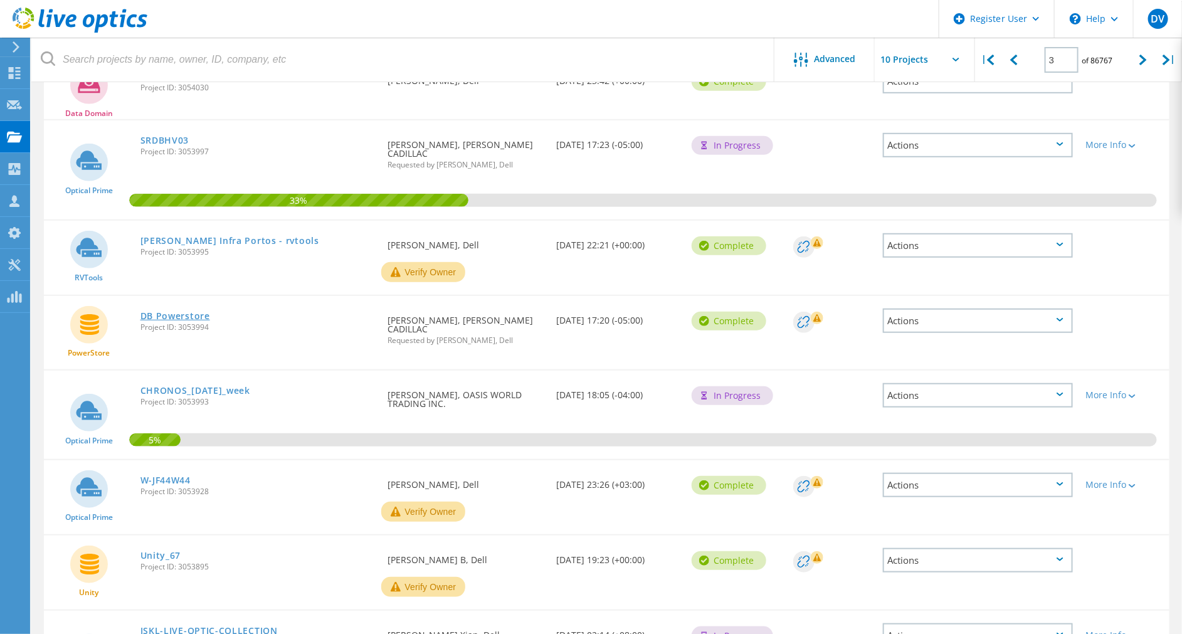
click at [194, 312] on link "DB Powerstore" at bounding box center [175, 316] width 70 height 9
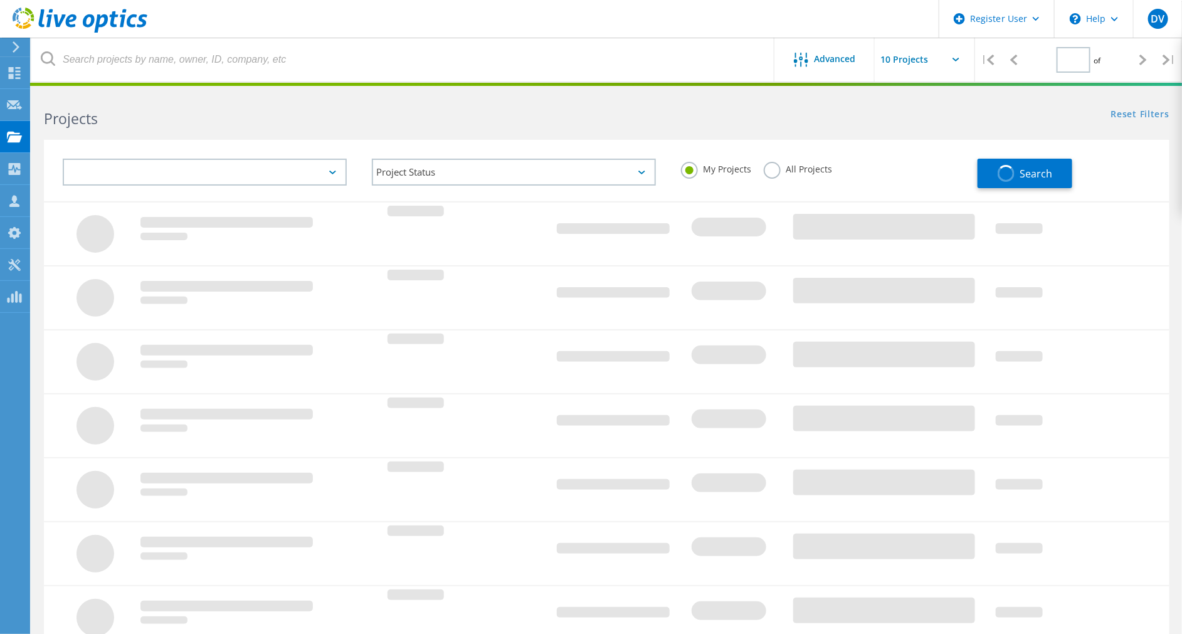
type input "3"
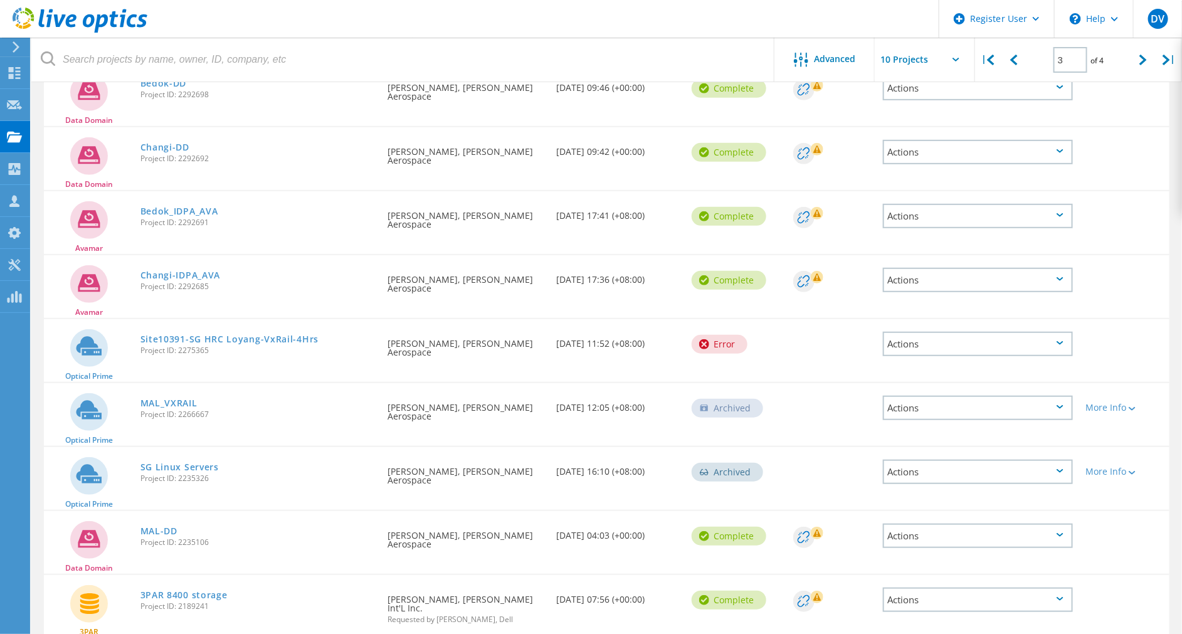
scroll to position [293, 0]
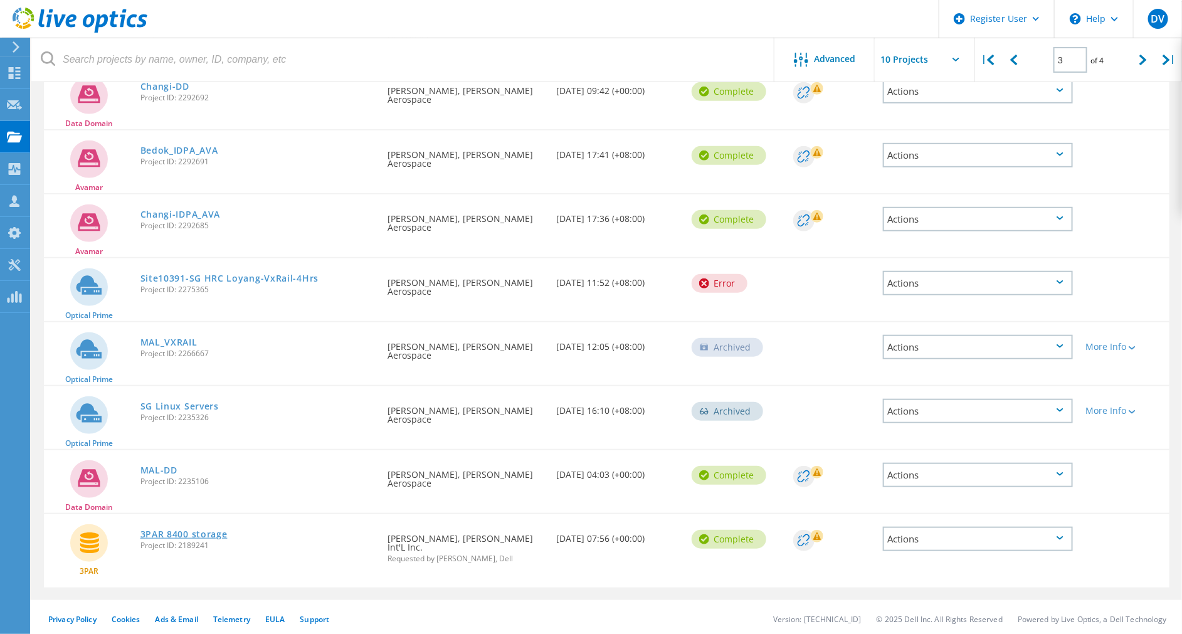
click at [217, 532] on link "3PAR 8400 storage" at bounding box center [183, 534] width 87 height 9
